Goal: Task Accomplishment & Management: Manage account settings

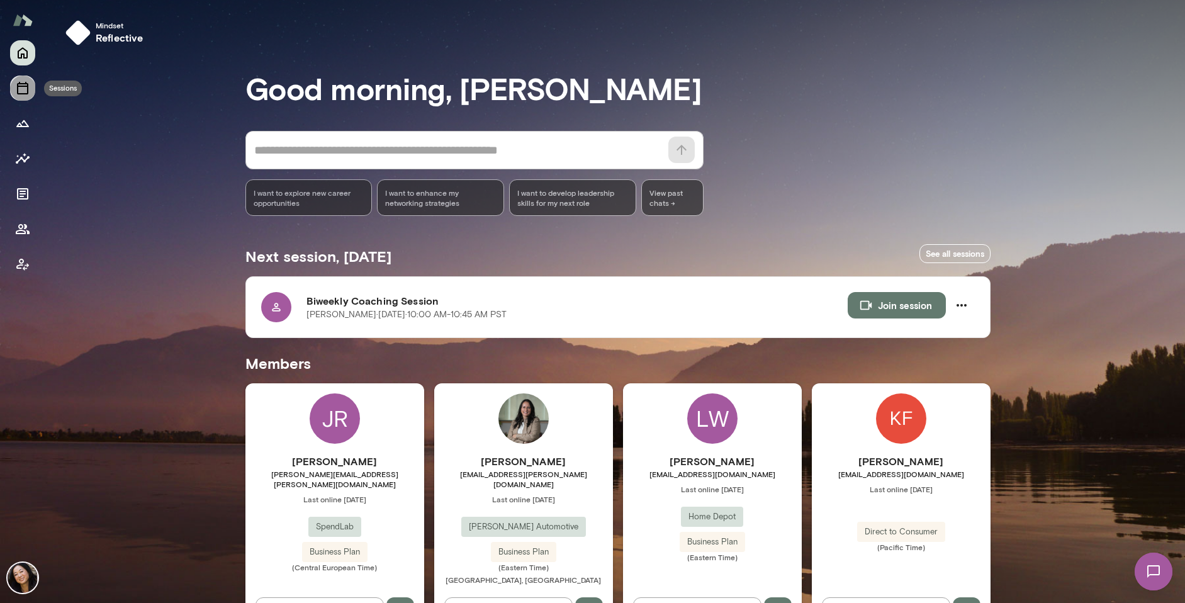
click at [20, 93] on icon "Sessions" at bounding box center [22, 88] width 15 height 15
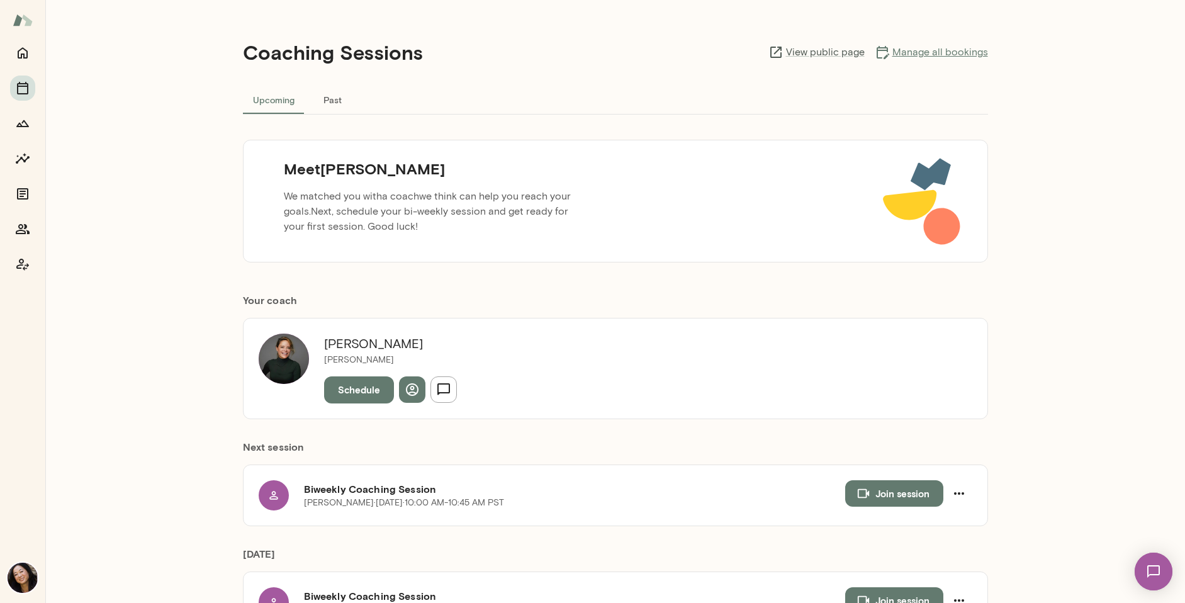
click at [938, 52] on link "Manage all bookings" at bounding box center [931, 52] width 113 height 15
